Goal: Register for event/course

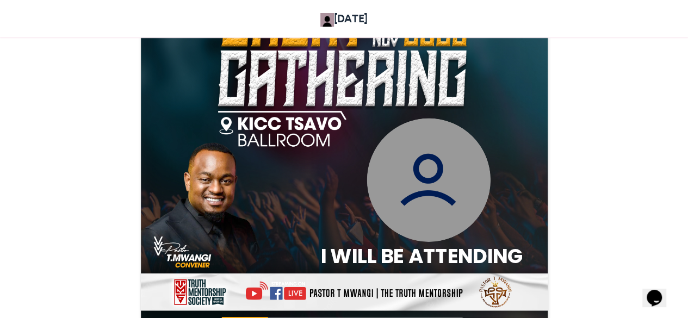
scroll to position [373, 0]
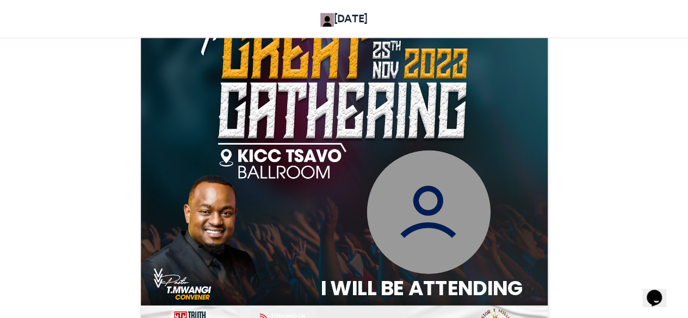
click at [418, 195] on img at bounding box center [428, 211] width 123 height 123
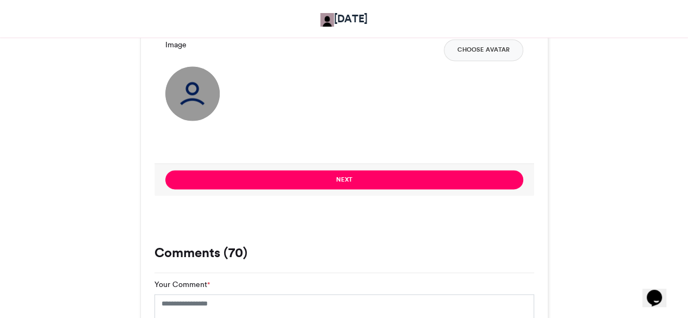
scroll to position [808, 0]
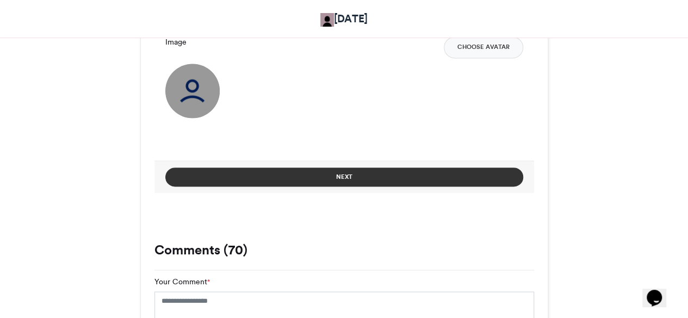
click at [362, 170] on button "Next" at bounding box center [344, 177] width 358 height 19
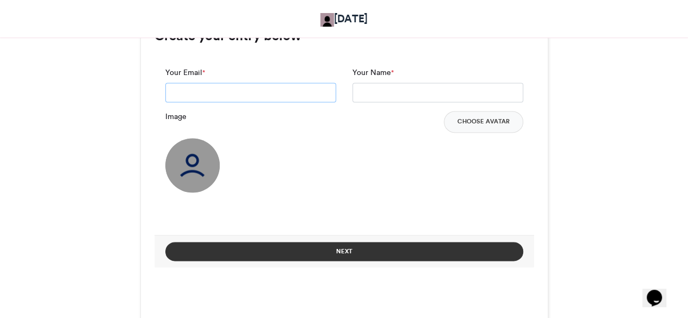
scroll to position [645, 0]
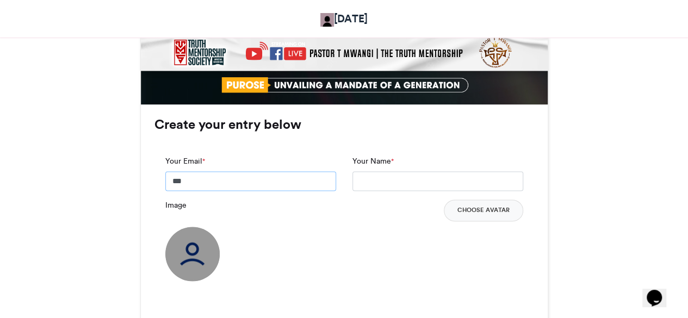
type input "**********"
click at [390, 181] on input "Your Name *" at bounding box center [438, 181] width 171 height 20
drag, startPoint x: 396, startPoint y: 180, endPoint x: 347, endPoint y: 177, distance: 49.0
click at [347, 177] on div "**********" at bounding box center [437, 178] width 187 height 44
type input "**********"
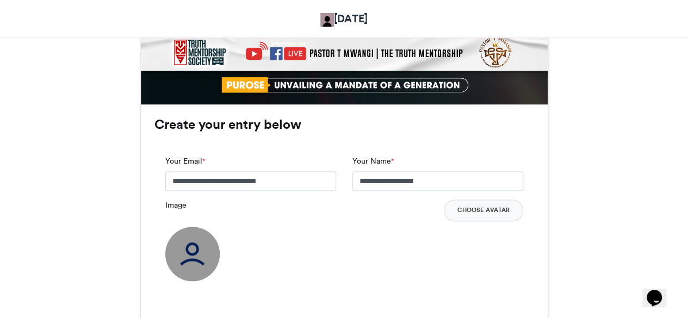
click at [214, 238] on img at bounding box center [192, 254] width 54 height 54
click at [206, 243] on img at bounding box center [192, 254] width 54 height 54
click at [200, 252] on img at bounding box center [192, 254] width 54 height 54
click at [469, 215] on button "Choose Avatar" at bounding box center [483, 211] width 79 height 22
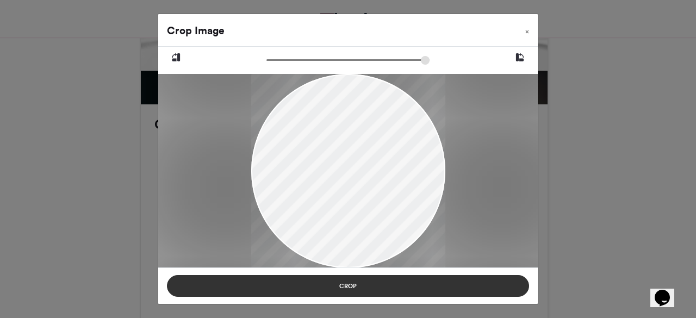
click at [381, 283] on button "Crop" at bounding box center [348, 286] width 362 height 22
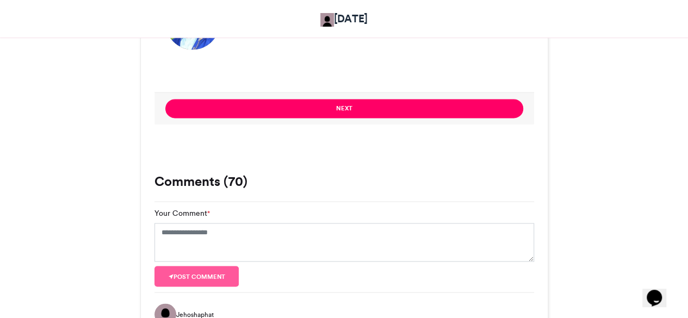
scroll to position [917, 0]
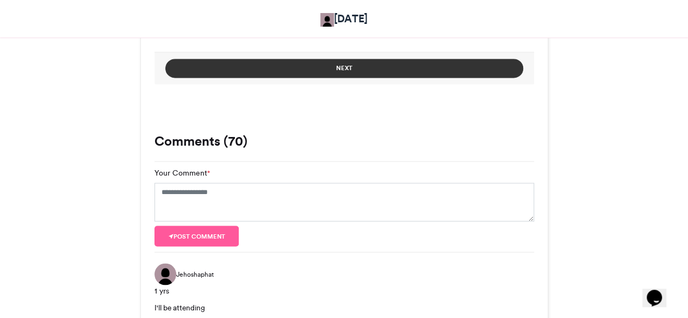
click at [364, 70] on button "Next" at bounding box center [344, 68] width 358 height 19
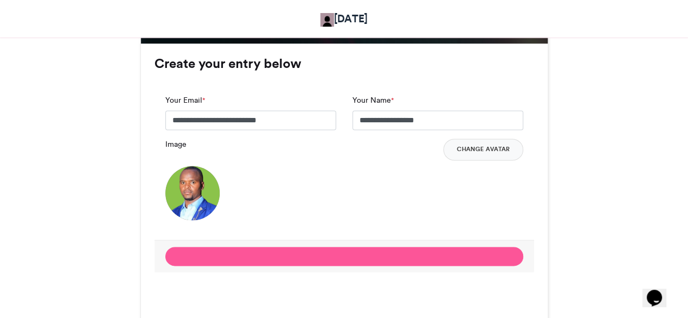
scroll to position [700, 0]
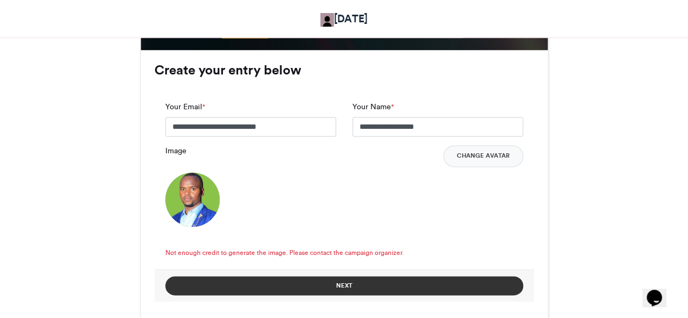
click at [385, 282] on button "Next" at bounding box center [344, 285] width 358 height 19
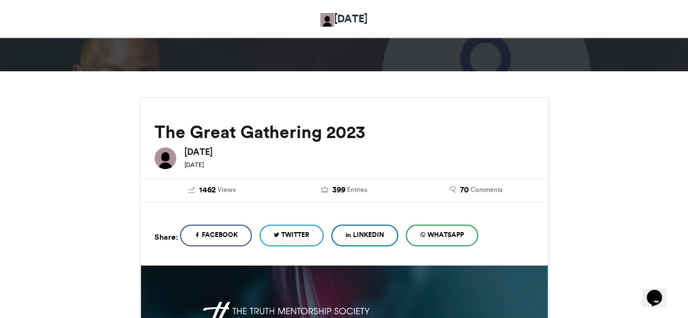
scroll to position [54, 0]
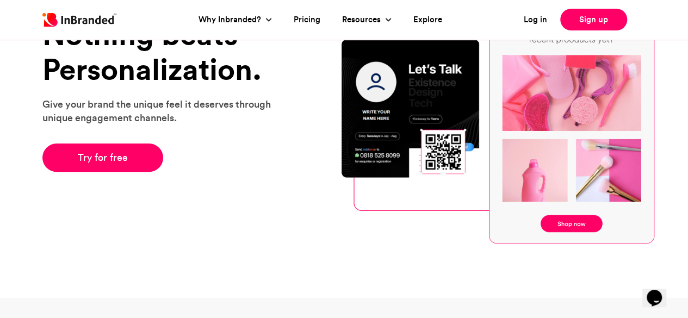
scroll to position [109, 0]
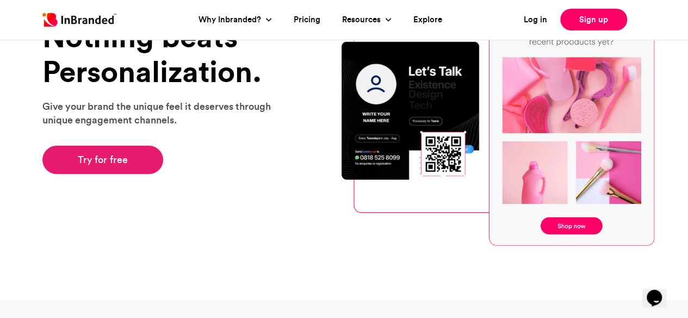
click at [89, 167] on link "Try for free" at bounding box center [102, 160] width 121 height 28
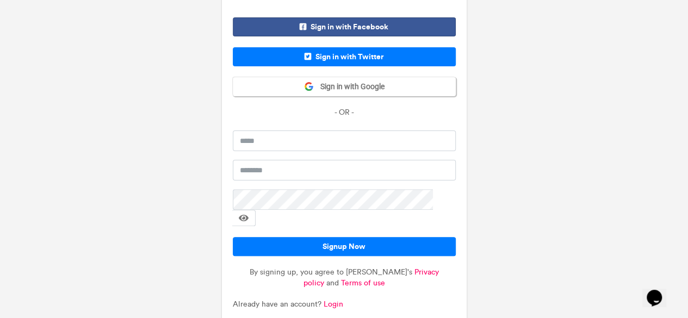
scroll to position [75, 0]
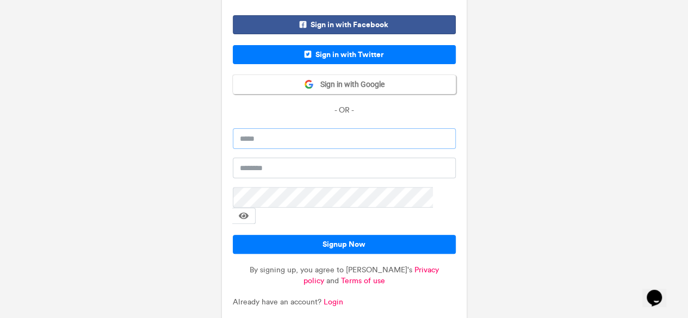
click at [317, 136] on input "email" at bounding box center [344, 138] width 223 height 21
